Goal: Task Accomplishment & Management: Manage account settings

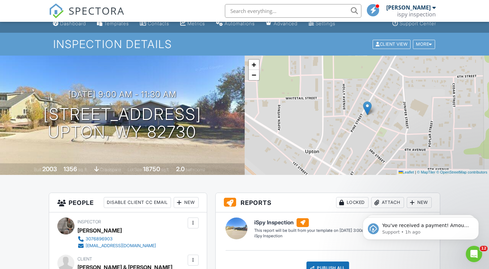
click at [57, 7] on img at bounding box center [56, 10] width 15 height 15
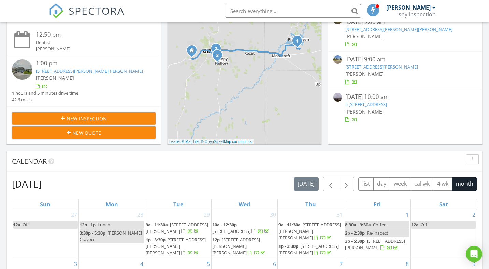
scroll to position [144, 0]
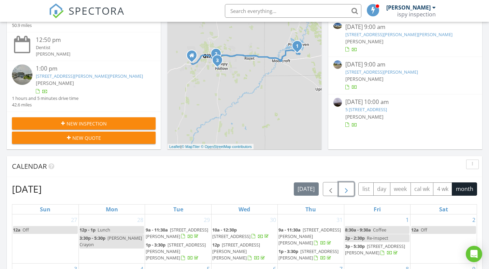
click at [343, 189] on span "button" at bounding box center [346, 189] width 8 height 8
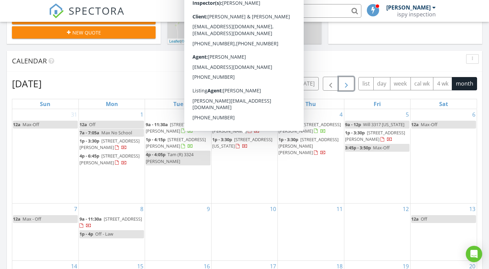
scroll to position [250, 0]
click at [175, 221] on div "9" at bounding box center [178, 231] width 66 height 57
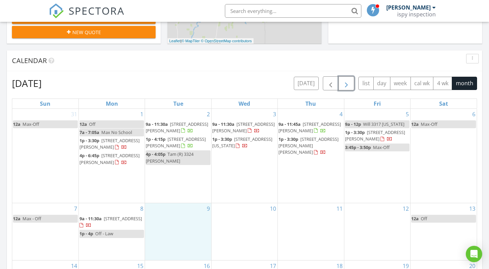
click at [248, 125] on span "[STREET_ADDRESS][PERSON_NAME]" at bounding box center [243, 127] width 62 height 13
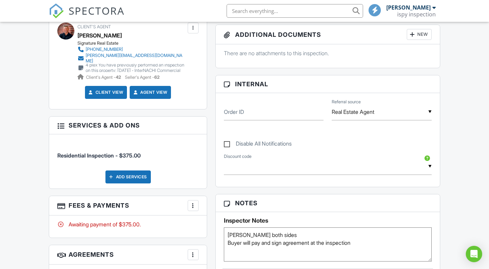
scroll to position [279, 0]
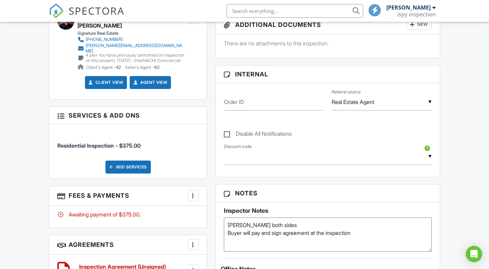
click at [243, 221] on textarea "Steve both sides Buyer will pay and sign agreement at the inspection" at bounding box center [328, 235] width 208 height 34
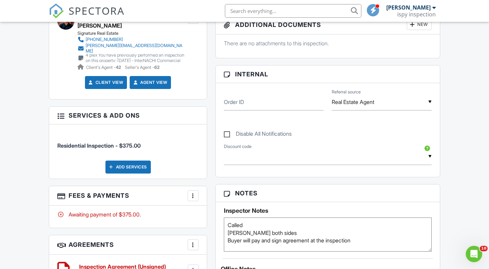
type textarea "Called Steve both sides Buyer will pay and sign agreement at the inspection"
click at [252, 105] on input "Order ID" at bounding box center [274, 102] width 100 height 17
click at [59, 9] on img at bounding box center [56, 10] width 15 height 15
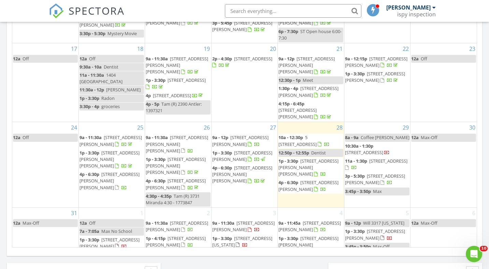
scroll to position [145, 0]
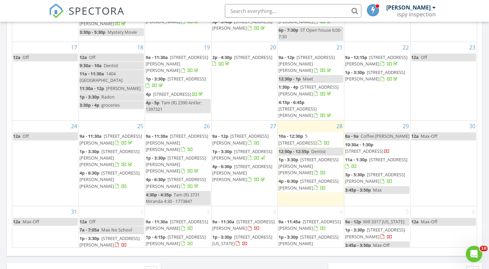
click at [299, 219] on span "9a - 11:45a" at bounding box center [289, 222] width 22 height 6
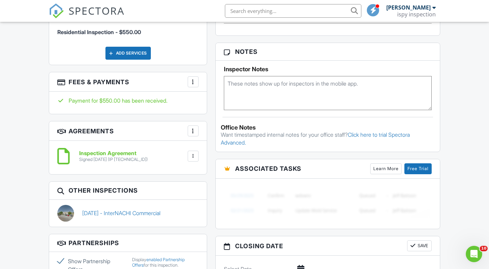
scroll to position [454, 0]
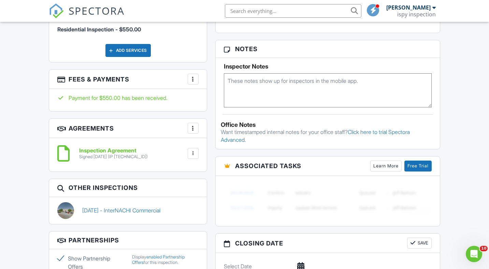
click at [244, 84] on textarea at bounding box center [328, 90] width 208 height 34
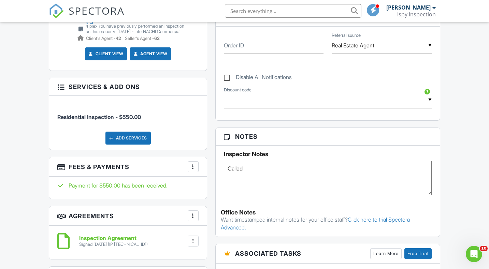
scroll to position [360, 0]
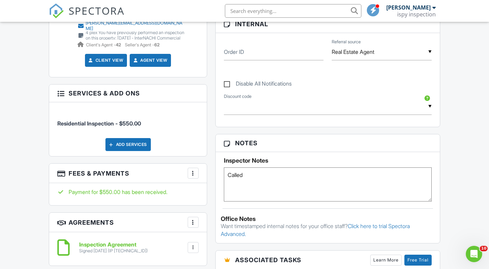
type textarea "Called"
click at [251, 56] on input "Order ID" at bounding box center [274, 52] width 100 height 17
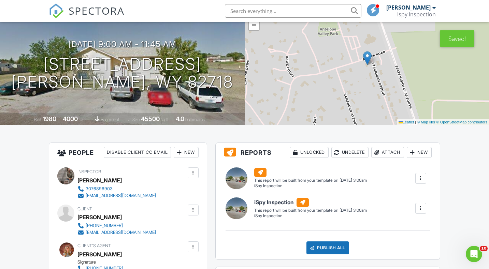
scroll to position [0, 0]
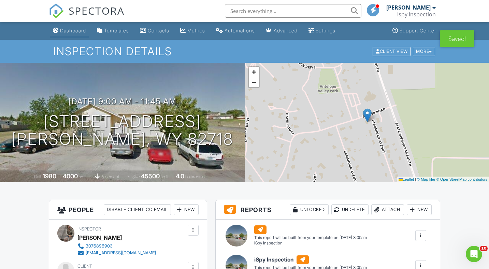
click at [63, 31] on div "Dashboard" at bounding box center [73, 31] width 26 height 6
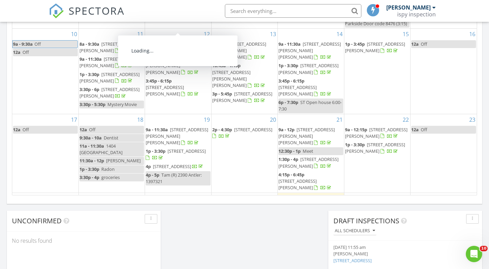
scroll to position [145, 0]
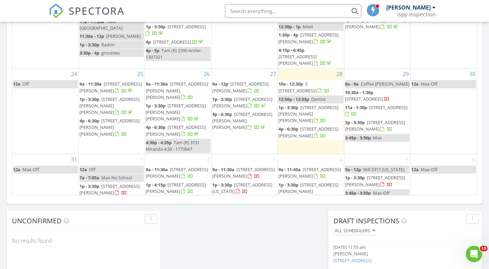
click at [382, 175] on span "[STREET_ADDRESS][PERSON_NAME]" at bounding box center [375, 181] width 60 height 13
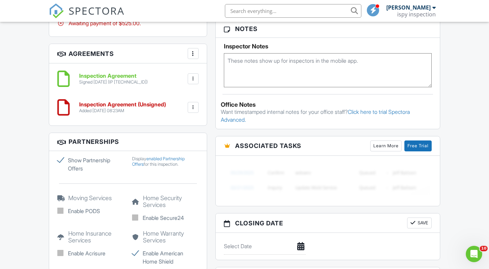
scroll to position [485, 0]
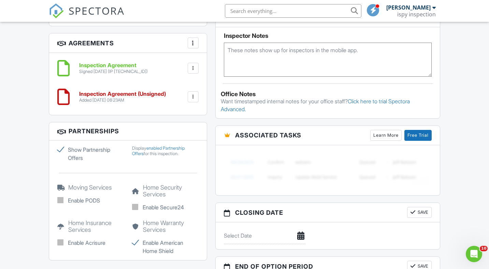
click at [297, 60] on textarea at bounding box center [328, 60] width 208 height 34
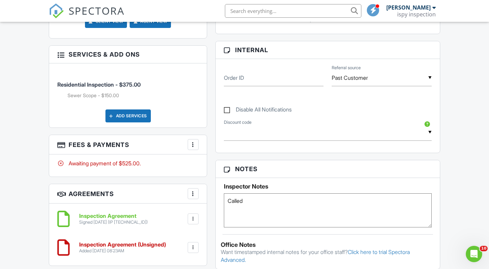
scroll to position [333, 0]
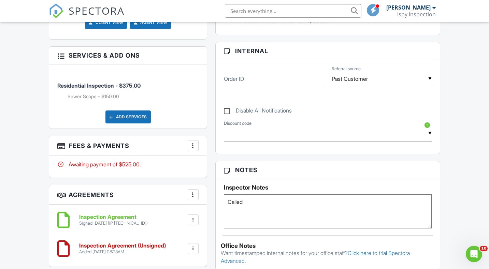
type textarea "Called"
click at [294, 82] on input "Order ID" at bounding box center [274, 79] width 100 height 17
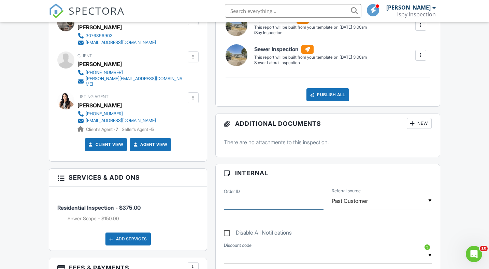
scroll to position [99, 0]
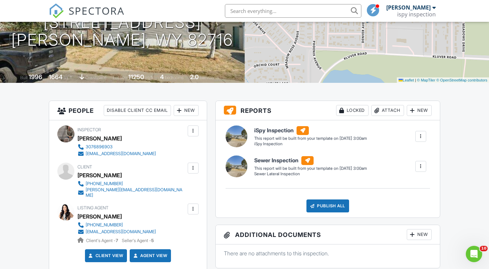
click at [60, 13] on img at bounding box center [56, 10] width 15 height 15
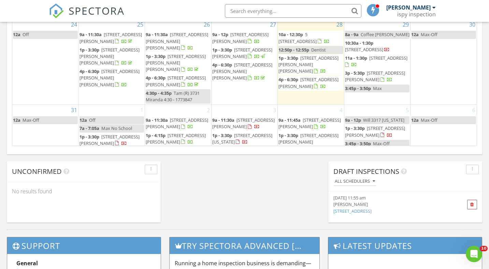
scroll to position [477, 0]
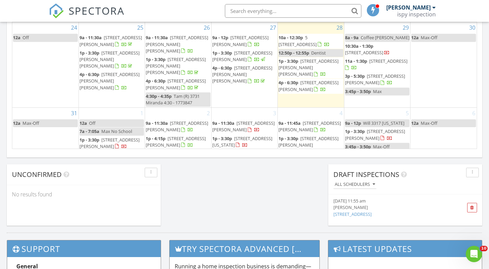
click at [236, 135] on span "[STREET_ADDRESS][US_STATE]" at bounding box center [242, 141] width 60 height 13
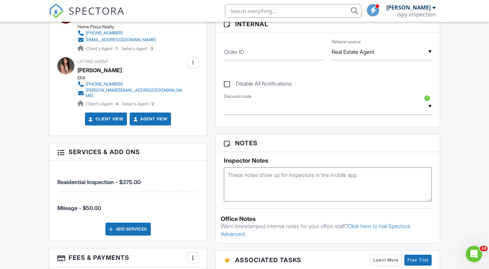
scroll to position [334, 0]
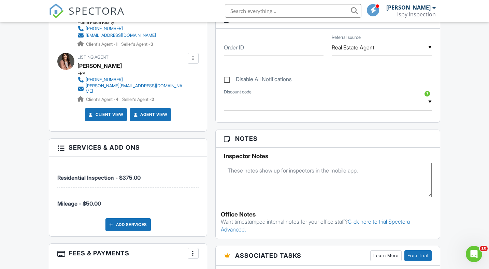
click at [237, 176] on textarea at bounding box center [328, 180] width 208 height 34
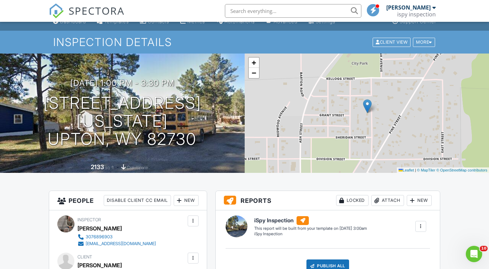
scroll to position [0, 0]
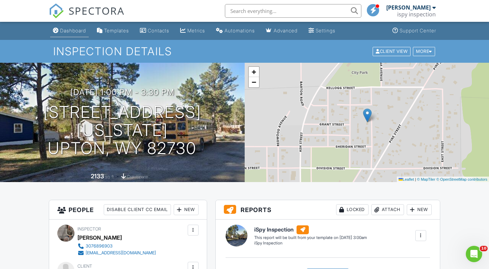
type textarea "Called"
click at [72, 33] on link "Dashboard" at bounding box center [69, 31] width 39 height 13
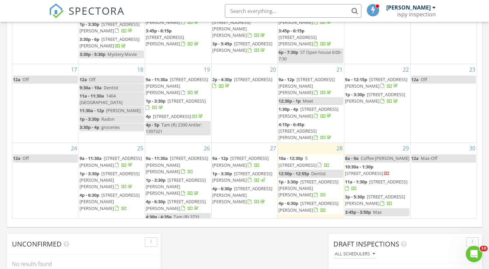
scroll to position [145, 0]
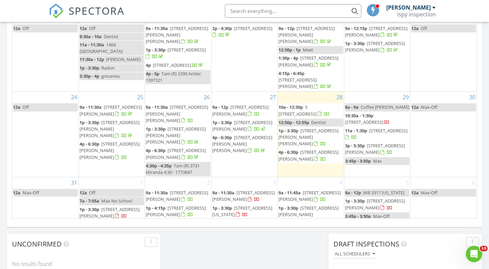
click at [309, 205] on span "[STREET_ADDRESS][PERSON_NAME][PERSON_NAME]" at bounding box center [308, 214] width 60 height 19
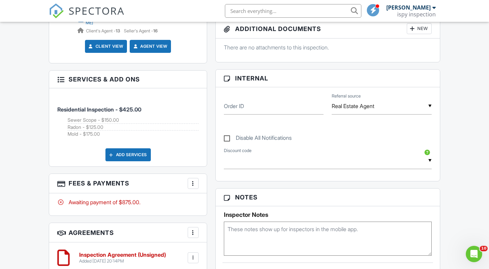
click at [275, 229] on textarea at bounding box center [328, 239] width 208 height 34
type textarea "Called Vacant - Lockbox on garage 9/2 @ 4:30 Radon - 9/4 -"
click at [53, 9] on img at bounding box center [56, 10] width 15 height 15
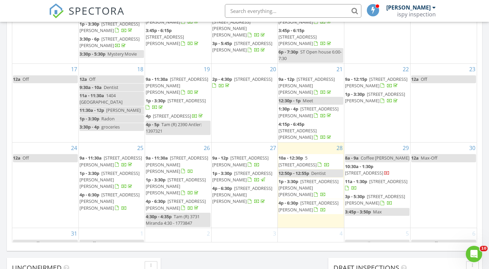
scroll to position [145, 0]
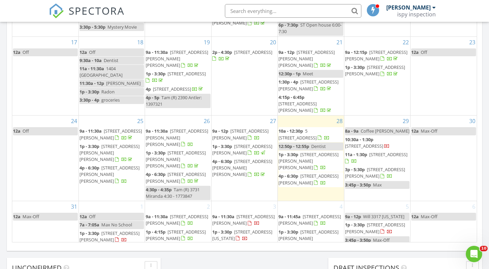
click at [117, 245] on span "[STREET_ADDRESS][PERSON_NAME]" at bounding box center [110, 251] width 60 height 13
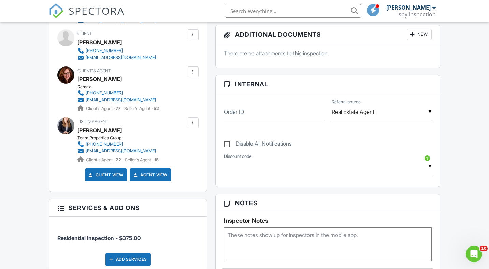
scroll to position [278, 0]
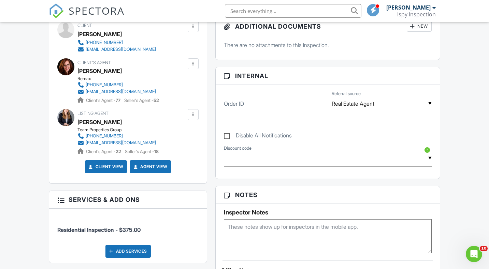
click at [250, 222] on textarea at bounding box center [328, 236] width 208 height 34
type textarea "V"
drag, startPoint x: 249, startPoint y: 225, endPoint x: 190, endPoint y: 224, distance: 58.4
click at [190, 224] on div "All emails and texts are disabled for this inspection! All emails and texts hav…" at bounding box center [244, 223] width 399 height 603
type textarea "38372 2631 5860"
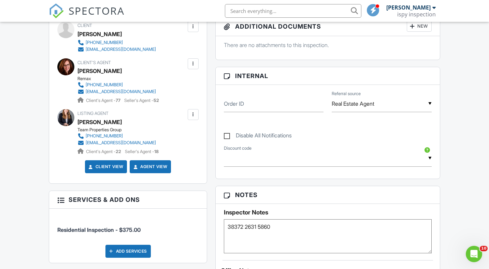
click at [236, 105] on label "Order ID" at bounding box center [234, 104] width 20 height 8
click at [236, 105] on input "Order ID" at bounding box center [274, 104] width 100 height 17
click at [61, 13] on img at bounding box center [56, 10] width 15 height 15
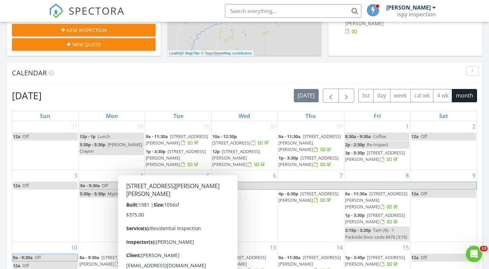
scroll to position [140, 0]
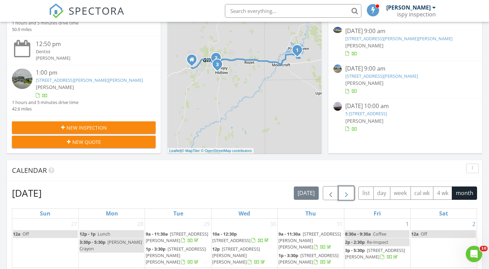
click at [349, 192] on span "button" at bounding box center [346, 193] width 8 height 8
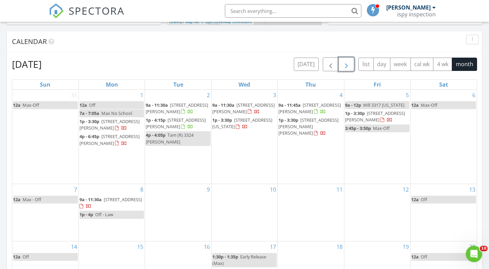
scroll to position [271, 0]
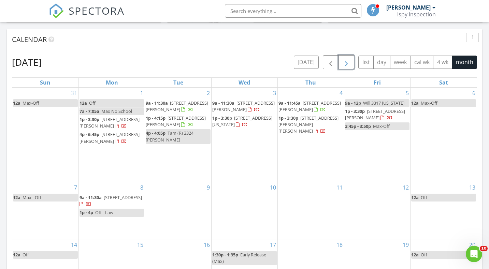
click at [134, 199] on span "808 Pine St, Upton 82730" at bounding box center [123, 198] width 38 height 6
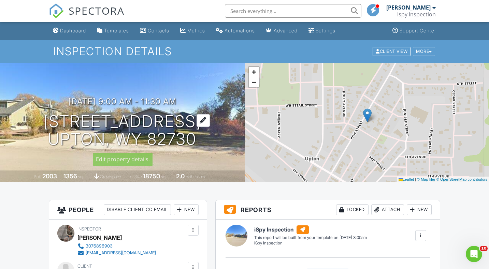
click at [197, 118] on div at bounding box center [203, 120] width 13 height 13
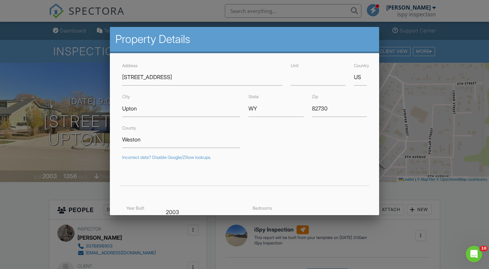
click at [86, 169] on div at bounding box center [244, 134] width 489 height 336
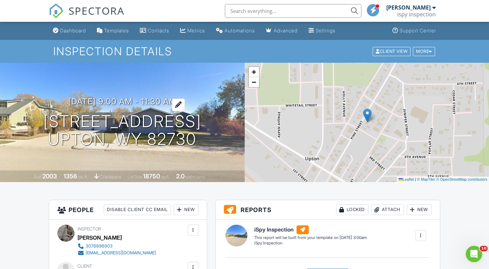
click at [165, 104] on h3 "09/08/2025 9:00 am - 11:30 am" at bounding box center [122, 101] width 108 height 9
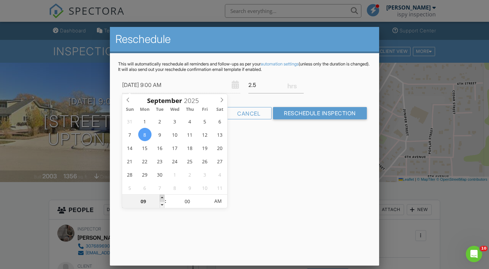
type input "09/08/2025 10:00 AM"
type input "10"
click at [161, 196] on span at bounding box center [162, 198] width 5 height 7
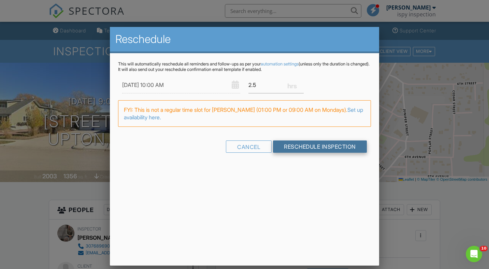
click at [303, 150] on input "Reschedule Inspection" at bounding box center [320, 147] width 94 height 12
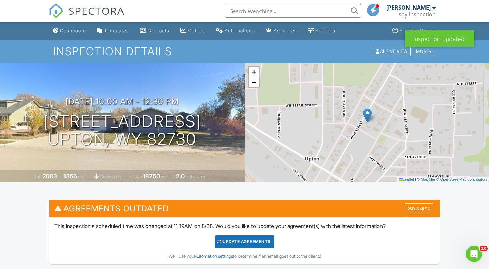
click at [265, 239] on div "Update Agreements" at bounding box center [245, 241] width 60 height 13
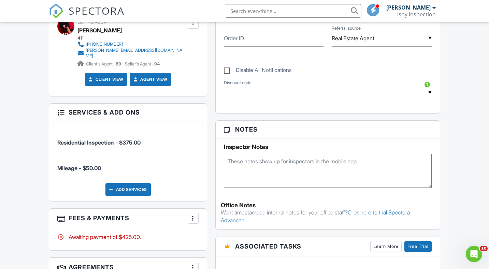
scroll to position [344, 0]
click at [236, 165] on textarea at bounding box center [328, 171] width 208 height 34
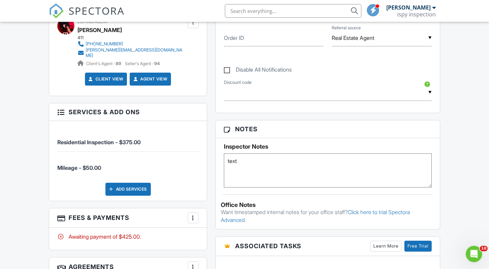
type textarea "text"
click at [281, 44] on input "Order ID" at bounding box center [274, 38] width 100 height 17
click at [61, 14] on img at bounding box center [56, 10] width 15 height 15
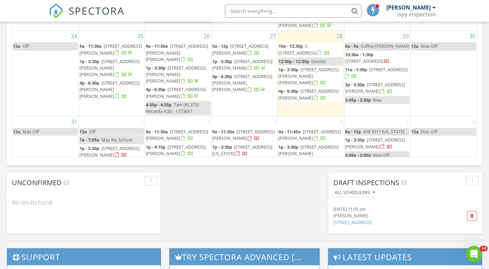
scroll to position [145, 0]
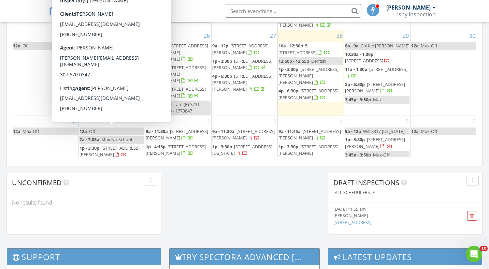
click at [115, 145] on span "1p - 3:30p [STREET_ADDRESS][PERSON_NAME]" at bounding box center [112, 151] width 64 height 13
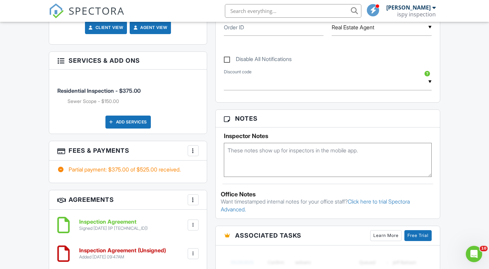
click at [244, 165] on textarea at bounding box center [328, 160] width 208 height 34
type textarea "1536494"
click at [256, 32] on input "Order ID" at bounding box center [274, 27] width 100 height 17
